Goal: Transaction & Acquisition: Purchase product/service

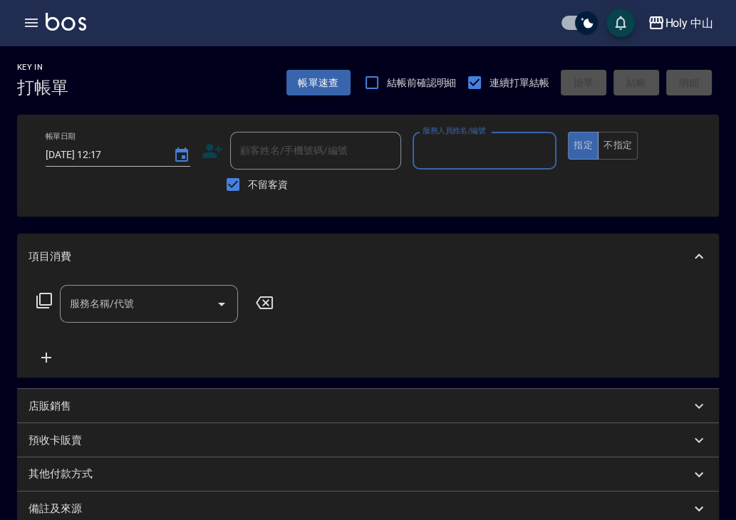
click at [495, 155] on input "服務人員姓名/編號" at bounding box center [485, 150] width 132 height 25
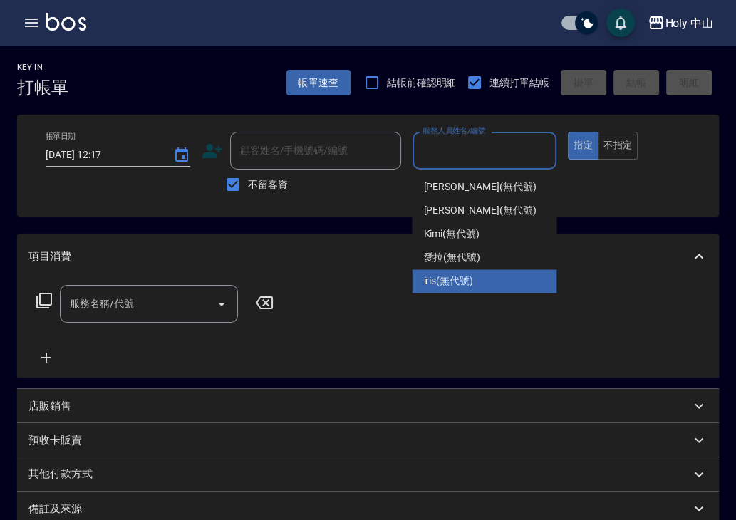
click at [461, 274] on span "iris (無代號)" at bounding box center [448, 281] width 50 height 15
type input "iris(無代號)"
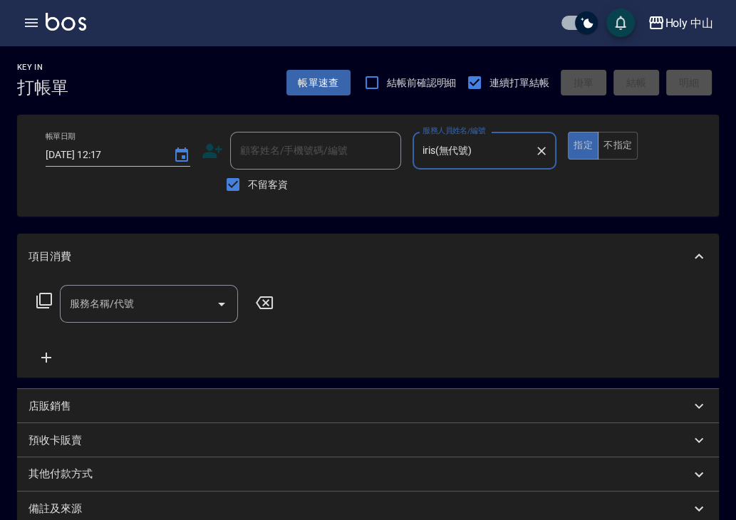
click at [162, 316] on input "服務名稱/代號" at bounding box center [138, 303] width 144 height 25
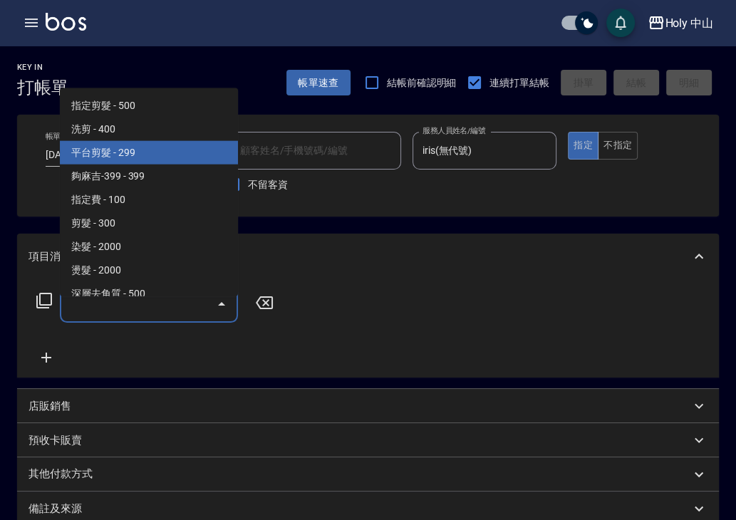
click at [140, 137] on span "洗剪 - 400" at bounding box center [149, 130] width 178 height 24
type input "洗剪(3)"
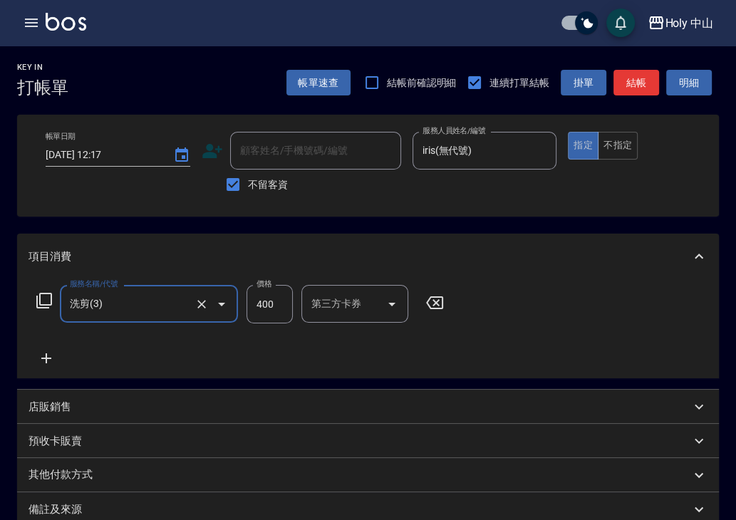
click at [269, 314] on input "400" at bounding box center [269, 304] width 46 height 38
click at [283, 323] on input "0" at bounding box center [269, 304] width 46 height 38
click at [284, 322] on input "0" at bounding box center [269, 304] width 46 height 38
click at [281, 319] on input "0" at bounding box center [269, 304] width 46 height 38
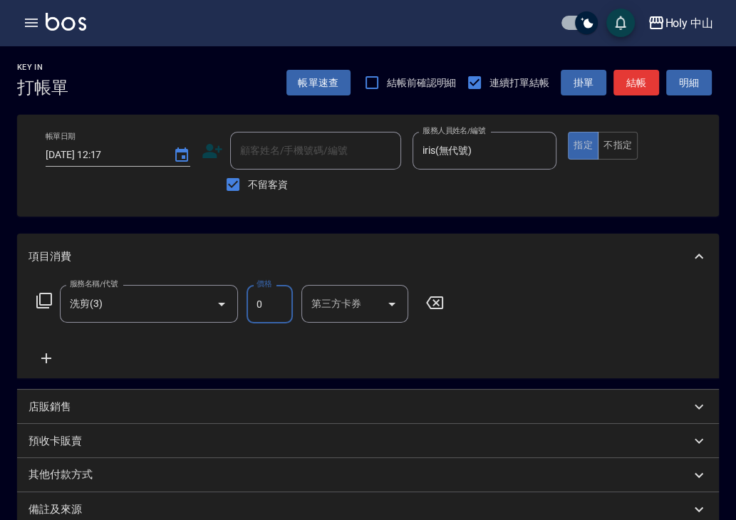
scroll to position [0, 0]
click at [271, 317] on input "0" at bounding box center [269, 304] width 46 height 38
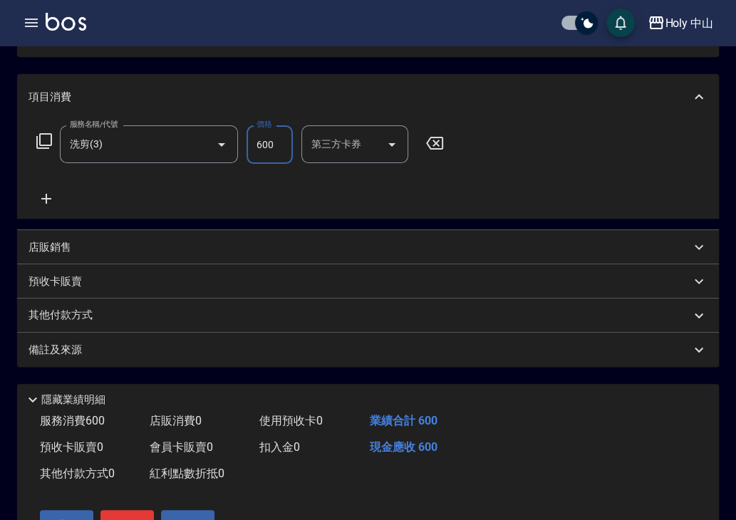
scroll to position [214, 0]
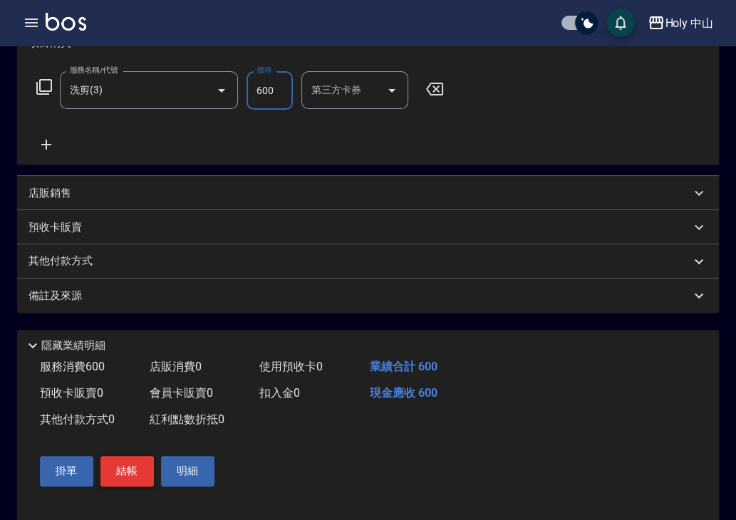
type input "600"
click at [137, 482] on button "結帳" at bounding box center [126, 471] width 53 height 30
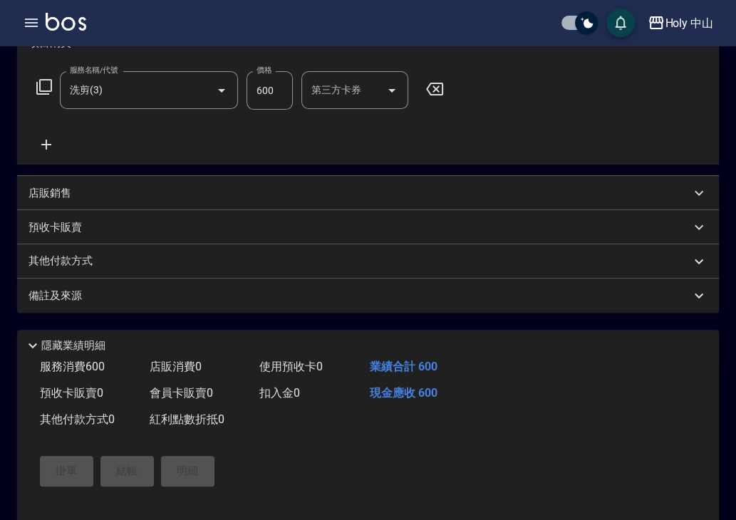
type input "[DATE] 16:30"
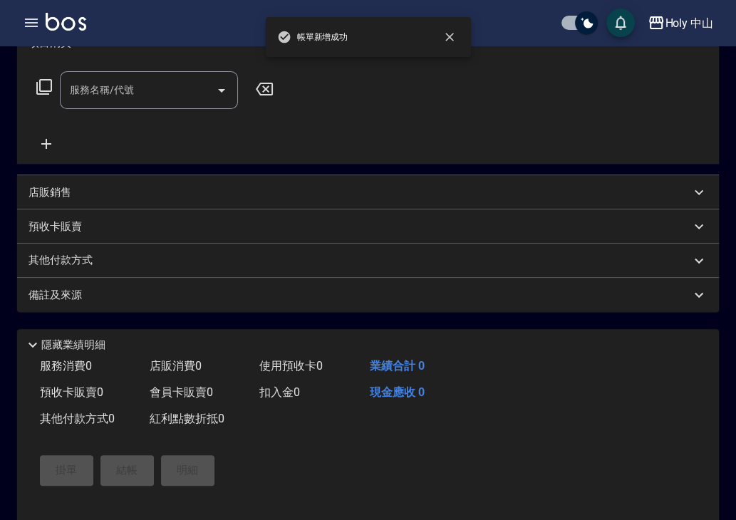
scroll to position [0, 0]
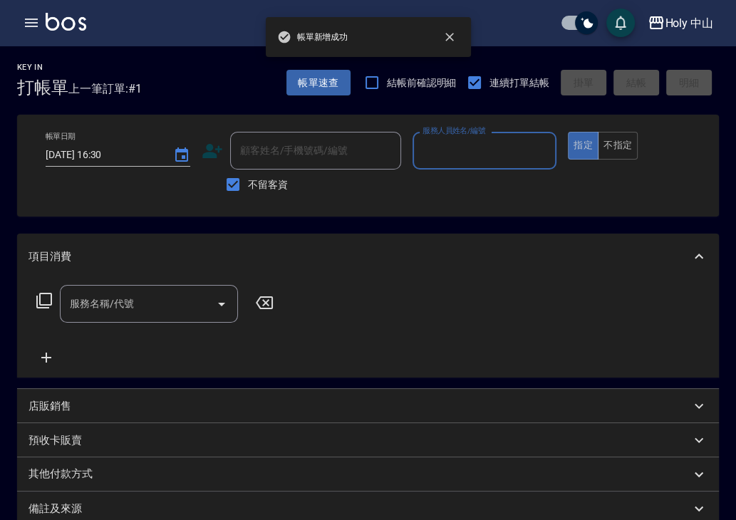
click at [509, 155] on input "服務人員姓名/編號" at bounding box center [485, 150] width 132 height 25
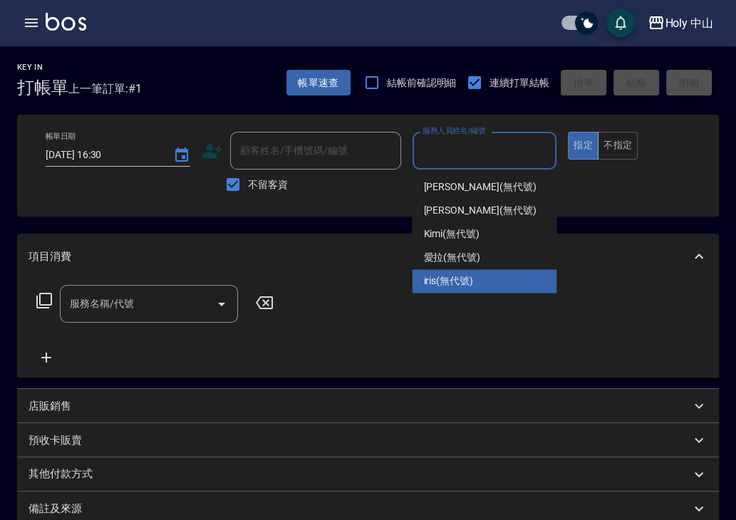
click at [456, 269] on div "iris (無代號)" at bounding box center [484, 281] width 145 height 24
type input "iris(無代號)"
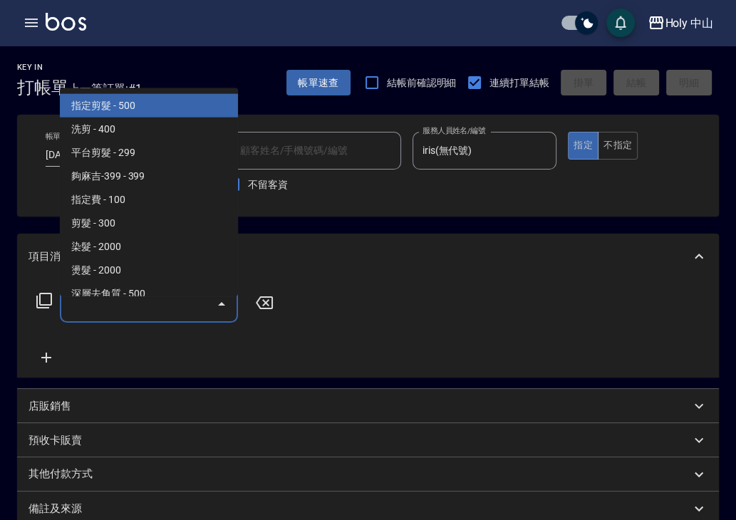
click at [145, 316] on input "服務名稱/代號" at bounding box center [138, 303] width 144 height 25
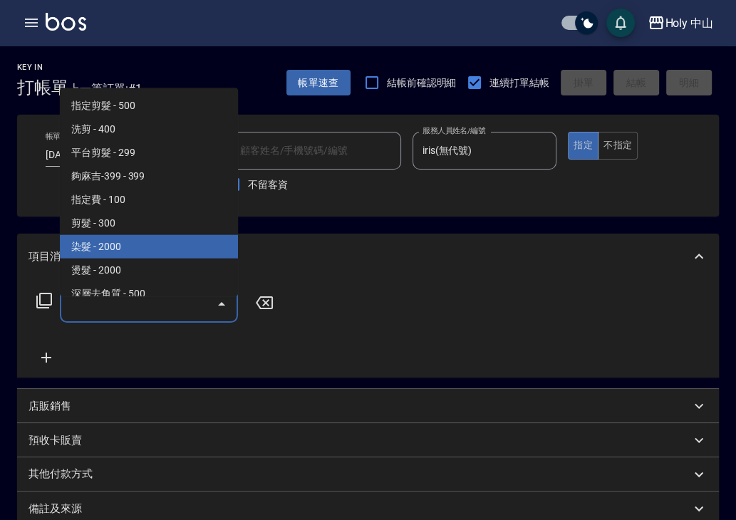
click at [155, 244] on span "染髮 - 2000" at bounding box center [149, 247] width 178 height 24
type input "染髮(C1)"
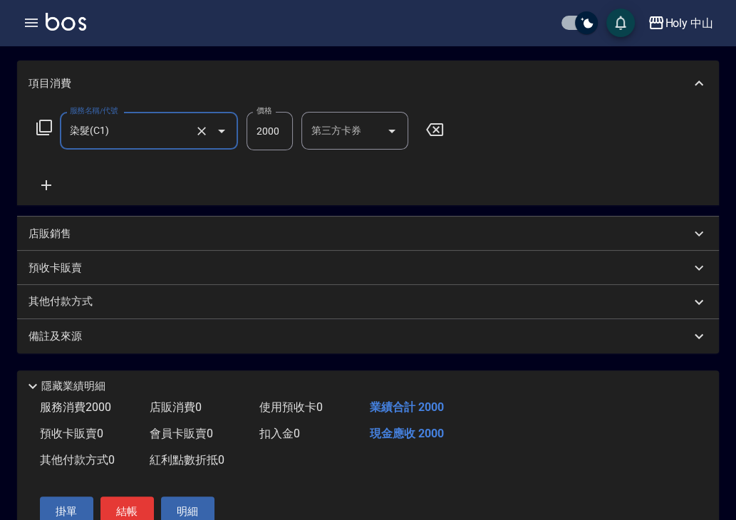
scroll to position [251, 0]
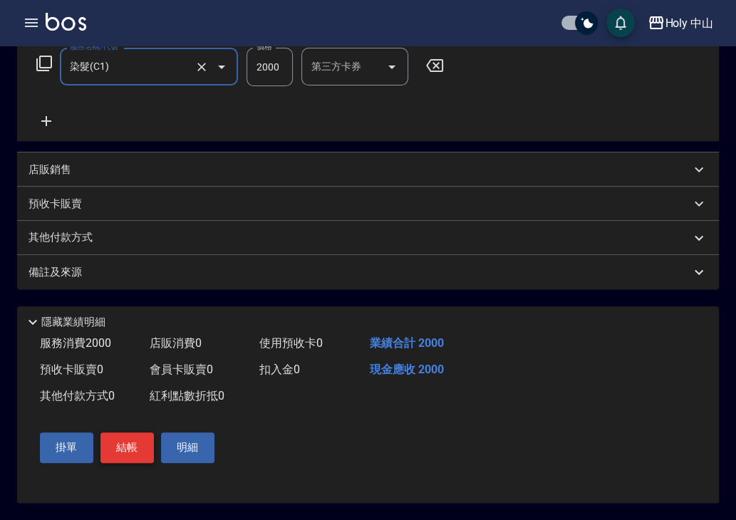
click at [148, 440] on button "結帳" at bounding box center [126, 447] width 53 height 30
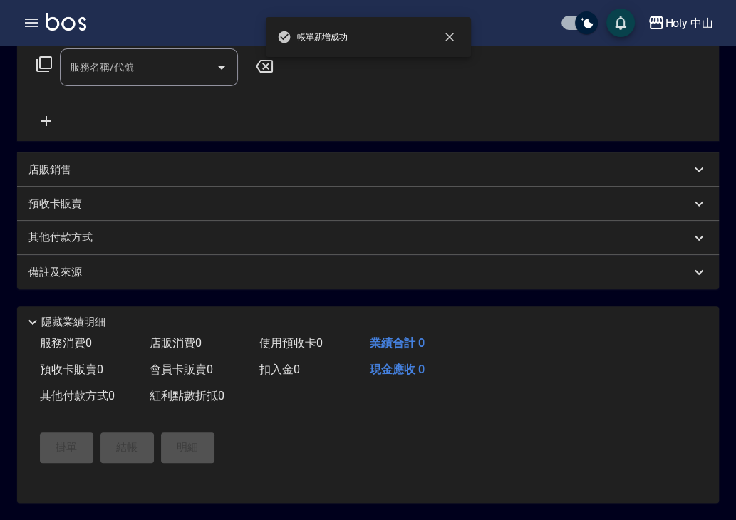
scroll to position [0, 0]
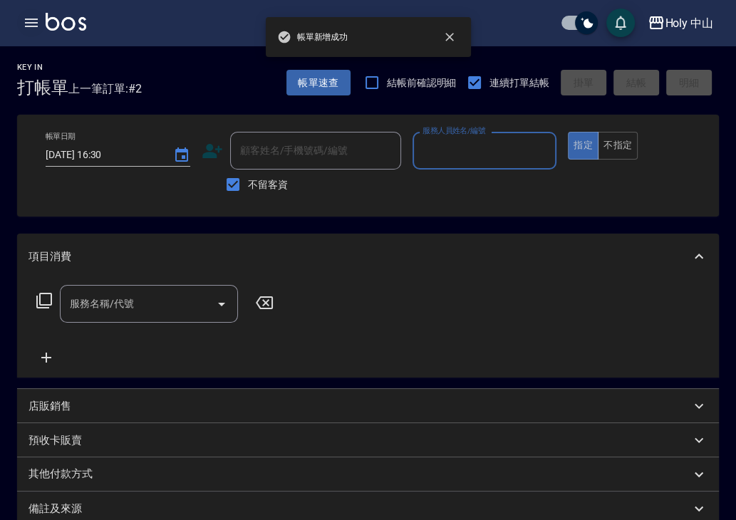
click at [39, 12] on button "button" at bounding box center [31, 23] width 28 height 28
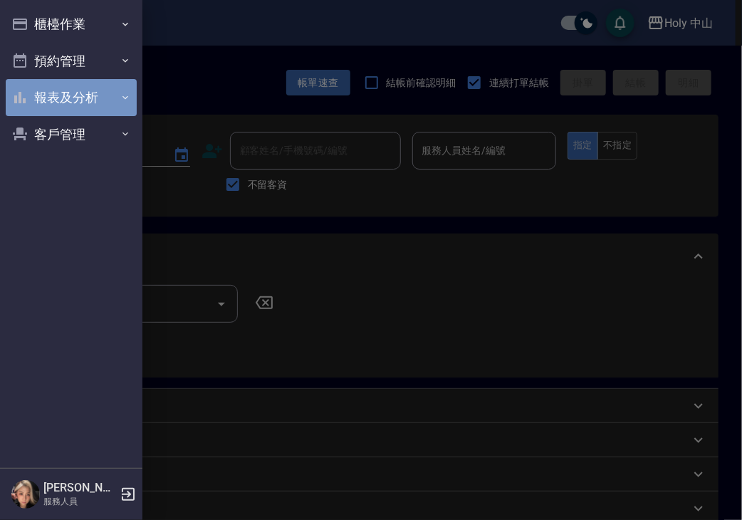
click at [78, 95] on button "報表及分析" at bounding box center [71, 97] width 131 height 37
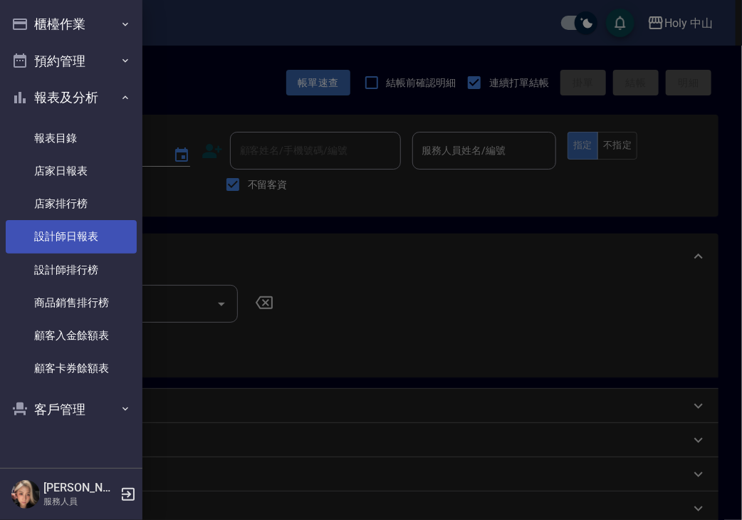
click at [118, 247] on link "設計師日報表" at bounding box center [71, 236] width 131 height 33
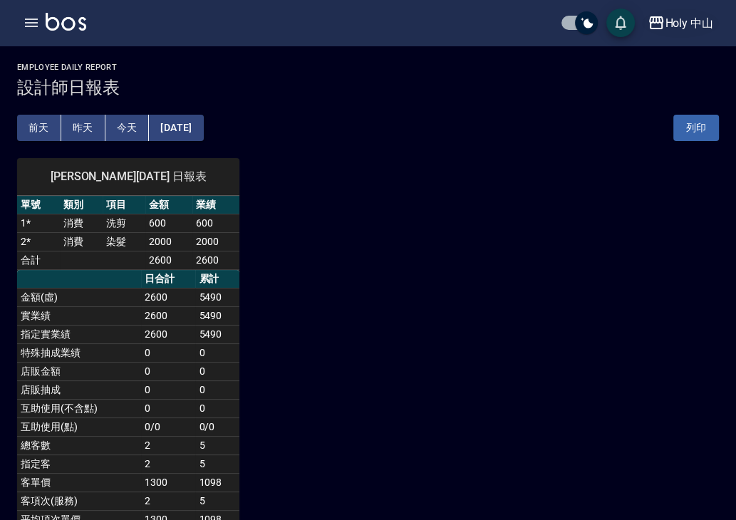
click at [695, 28] on div "Holy 中山" at bounding box center [689, 23] width 48 height 18
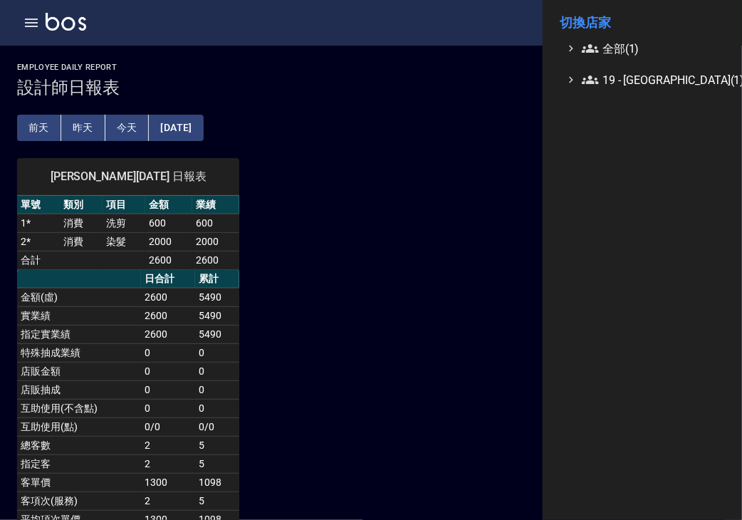
click at [650, 89] on ul "切換店家 全部(1) 19 - [GEOGRAPHIC_DATA](1)" at bounding box center [642, 47] width 199 height 94
click at [652, 80] on span "19 - [GEOGRAPHIC_DATA](1)" at bounding box center [650, 79] width 137 height 17
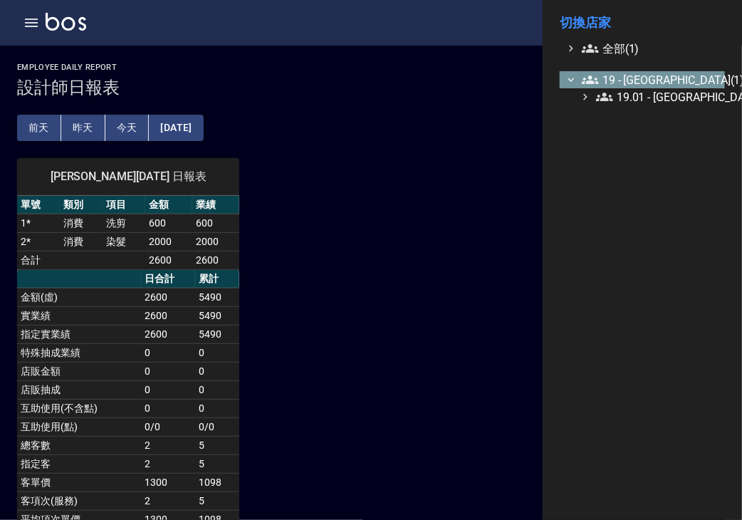
click at [652, 80] on span "19 - [GEOGRAPHIC_DATA](1)" at bounding box center [650, 79] width 137 height 17
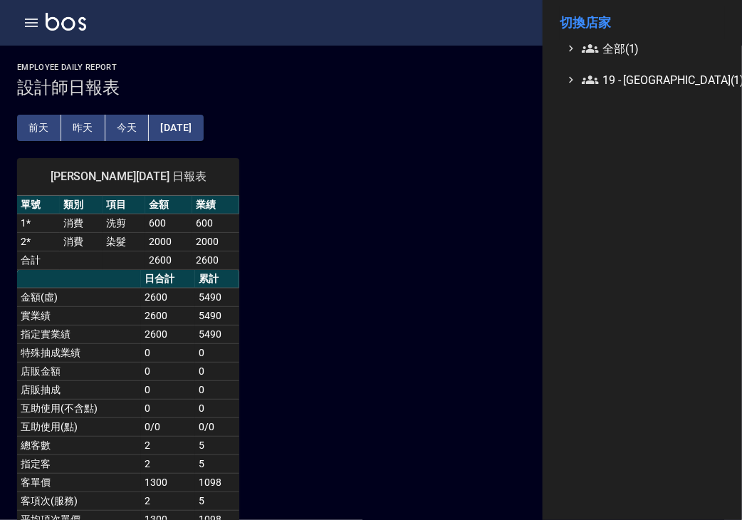
click at [433, 110] on div at bounding box center [371, 260] width 742 height 520
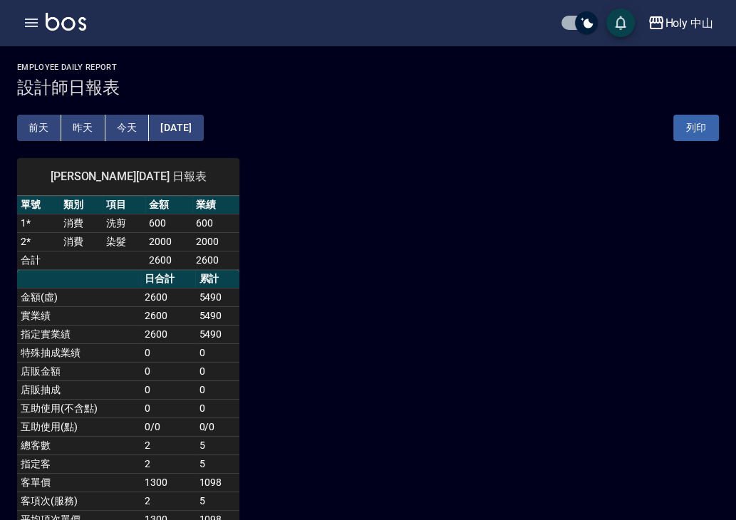
click at [61, 16] on img at bounding box center [66, 22] width 41 height 18
